Goal: Navigation & Orientation: Find specific page/section

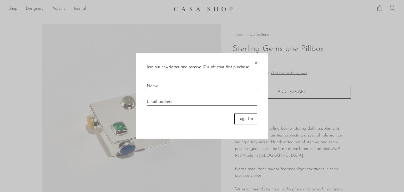
click at [252, 62] on div "Join our newsletter and receive 10% off your first purchase. × Sign Up" at bounding box center [202, 95] width 132 height 85
click at [257, 62] on span "×" at bounding box center [255, 61] width 5 height 17
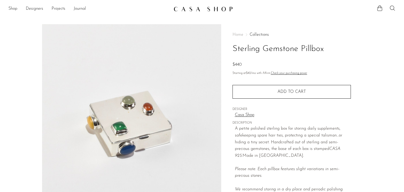
click at [404, 72] on section "Sterling Gemstone Pillbox $440" at bounding box center [202, 148] width 404 height 248
click at [400, 56] on section "Sterling Gemstone Pillbox $440" at bounding box center [202, 148] width 404 height 248
drag, startPoint x: 404, startPoint y: 68, endPoint x: 404, endPoint y: 105, distance: 37.6
click at [404, 105] on section "Sterling Gemstone Pillbox $440" at bounding box center [202, 148] width 404 height 248
click at [387, 135] on section "Sterling Gemstone Pillbox $440" at bounding box center [202, 148] width 404 height 248
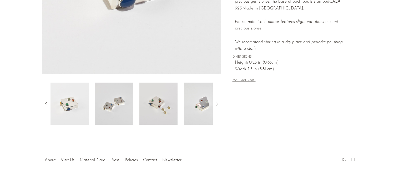
scroll to position [150, 0]
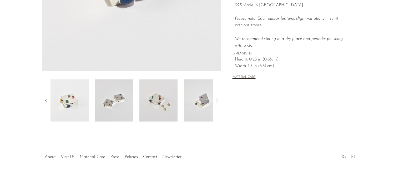
click at [167, 113] on img at bounding box center [158, 100] width 38 height 42
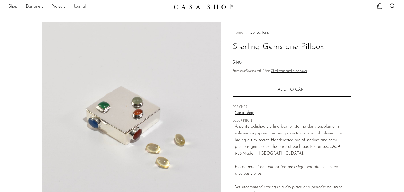
scroll to position [0, 0]
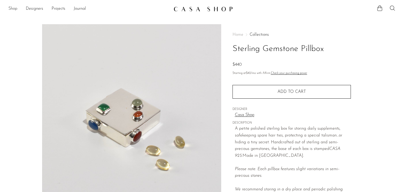
click at [15, 7] on link "Shop" at bounding box center [12, 9] width 9 height 7
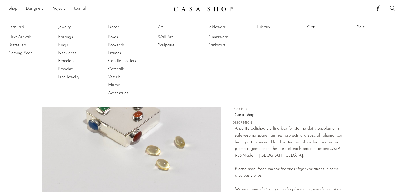
click at [112, 27] on link "Decor" at bounding box center [127, 27] width 39 height 6
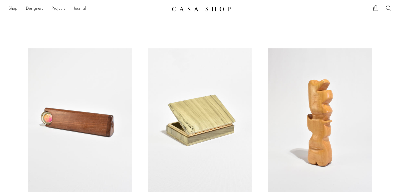
click at [14, 8] on link "Shop" at bounding box center [12, 9] width 9 height 7
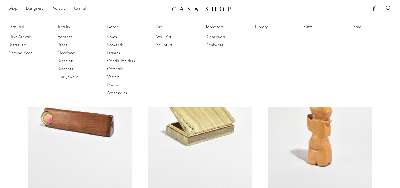
click at [167, 37] on link "Wall Art" at bounding box center [175, 37] width 39 height 6
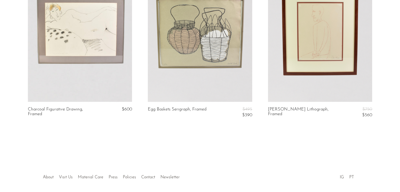
scroll to position [625, 0]
